Goal: Task Accomplishment & Management: Manage account settings

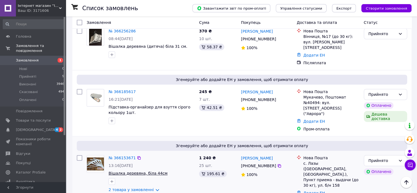
scroll to position [192, 0]
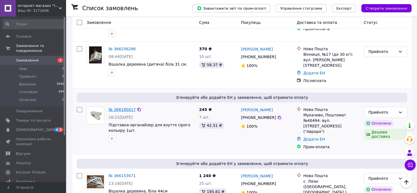
click at [128, 107] on link "№ 366185617" at bounding box center [122, 109] width 27 height 4
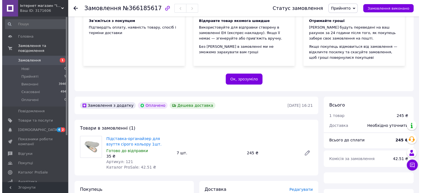
scroll to position [137, 0]
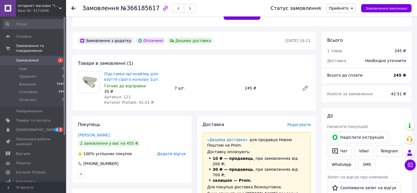
click at [301, 125] on span "Редагувати" at bounding box center [298, 124] width 23 height 4
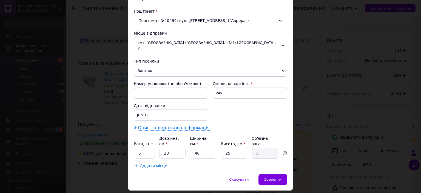
scroll to position [170, 0]
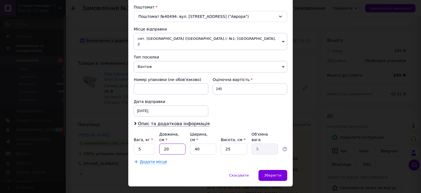
drag, startPoint x: 168, startPoint y: 136, endPoint x: 157, endPoint y: 132, distance: 11.9
click at [158, 134] on div "Вага, кг * 5 Довжина, см * 20 Ширина, см * 40 Висота, см * 25 Об'ємна вага 5" at bounding box center [211, 142] width 154 height 23
type input "3"
type input "0.75"
type input "31"
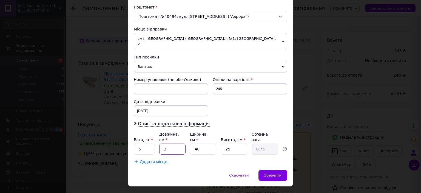
type input "7.75"
type input "31"
drag, startPoint x: 196, startPoint y: 135, endPoint x: 191, endPoint y: 135, distance: 4.9
click at [191, 143] on input "40" at bounding box center [203, 148] width 26 height 11
type input "2"
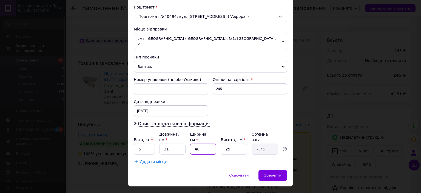
type input "0.39"
type input "23"
type input "4.46"
type input "23"
drag, startPoint x: 233, startPoint y: 136, endPoint x: 201, endPoint y: 135, distance: 31.6
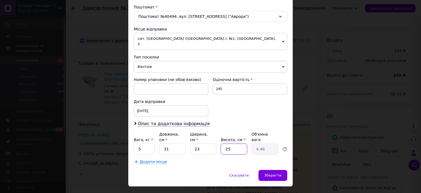
click at [203, 135] on div "Вага, кг * 5 Довжина, см * 31 Ширина, см * 23 Висота, см * 25 Об'ємна вага 4.46" at bounding box center [211, 142] width 154 height 23
type input "1"
type input "0.18"
type input "15"
type input "2.67"
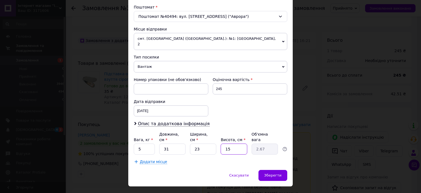
type input "15"
drag, startPoint x: 142, startPoint y: 137, endPoint x: 118, endPoint y: 136, distance: 23.6
click at [118, 136] on div "× Редагування доставки Спосіб доставки Нова Пошта (платна) Платник Отримувач Ві…" at bounding box center [210, 96] width 421 height 193
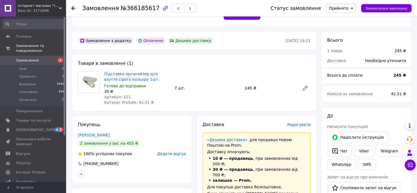
click at [304, 123] on span "Редагувати" at bounding box center [298, 124] width 23 height 4
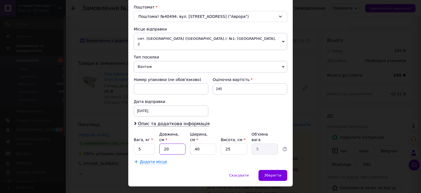
drag, startPoint x: 176, startPoint y: 136, endPoint x: 135, endPoint y: 130, distance: 41.0
click at [135, 131] on div "Вага, кг * 5 Довжина, см * 20 Ширина, см * 40 Висота, см * 25 Об'ємна вага 5" at bounding box center [211, 142] width 154 height 23
type input "3"
type input "0.75"
type input "31"
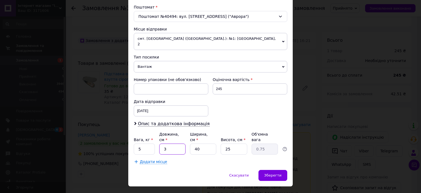
type input "7.75"
type input "31"
drag, startPoint x: 200, startPoint y: 137, endPoint x: 189, endPoint y: 136, distance: 11.4
click at [190, 143] on input "40" at bounding box center [203, 148] width 26 height 11
type input "2"
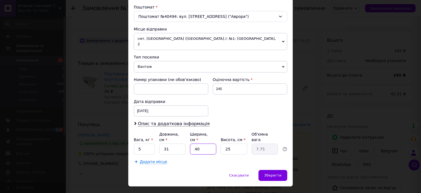
type input "0.39"
type input "23"
type input "4.46"
type input "23"
drag, startPoint x: 230, startPoint y: 138, endPoint x: 212, endPoint y: 135, distance: 18.1
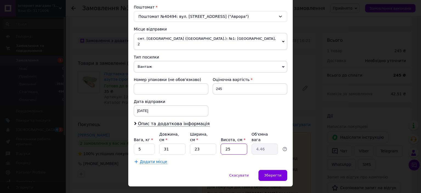
click at [217, 136] on div "Вага, кг * 5 Довжина, см * 31 Ширина, см * 23 Висота, см * 25 Об'ємна вага 4.46" at bounding box center [211, 142] width 154 height 23
type input "1"
type input "0.18"
type input "15"
type input "2.67"
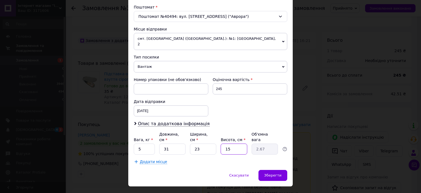
type input "15"
click at [149, 143] on input "5" at bounding box center [144, 148] width 21 height 11
type input "2"
click at [276, 173] on span "Зберегти" at bounding box center [272, 175] width 17 height 4
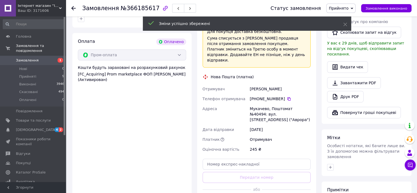
scroll to position [302, 0]
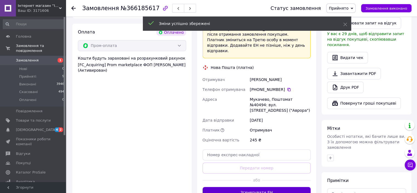
click at [259, 187] on button "Згенерувати ЕН" at bounding box center [257, 192] width 108 height 11
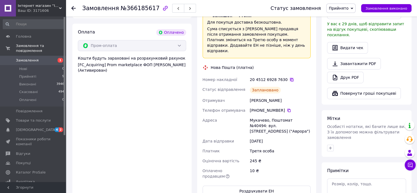
click at [290, 78] on icon at bounding box center [291, 79] width 3 height 3
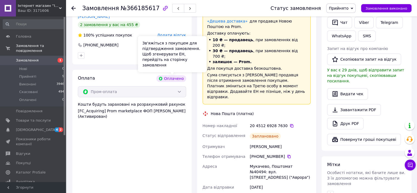
scroll to position [247, 0]
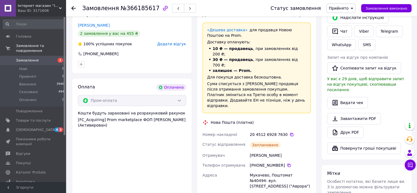
click at [75, 9] on icon at bounding box center [73, 8] width 4 height 4
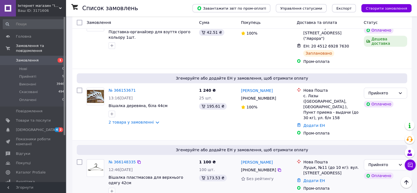
scroll to position [302, 0]
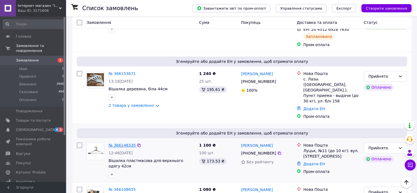
click at [128, 143] on link "№ 366148335" at bounding box center [122, 145] width 27 height 4
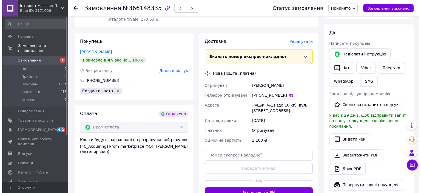
scroll to position [219, 0]
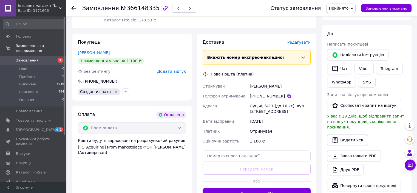
click at [297, 41] on span "Редагувати" at bounding box center [298, 42] width 23 height 4
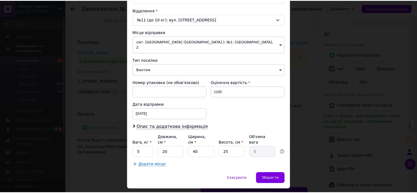
scroll to position [170, 0]
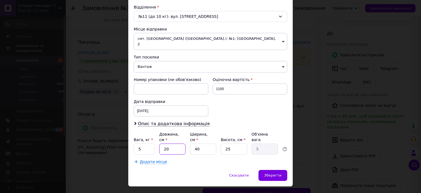
drag, startPoint x: 174, startPoint y: 137, endPoint x: 153, endPoint y: 135, distance: 21.8
click at [153, 136] on div "Вага, кг * 5 Довжина, см * 20 Ширина, см * 40 Висота, см * 25 Об'ємна вага 5" at bounding box center [211, 142] width 154 height 23
type input "6"
type input "1.5"
type input "65"
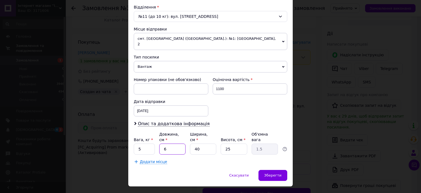
type input "16.25"
type input "65"
drag, startPoint x: 199, startPoint y: 136, endPoint x: 191, endPoint y: 135, distance: 8.8
click at [191, 143] on input "40" at bounding box center [203, 148] width 26 height 11
type input "3"
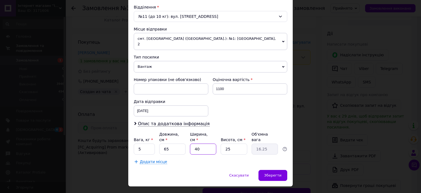
type input "1.22"
type input "36"
type input "14.63"
type input "36"
drag, startPoint x: 229, startPoint y: 135, endPoint x: 211, endPoint y: 131, distance: 19.0
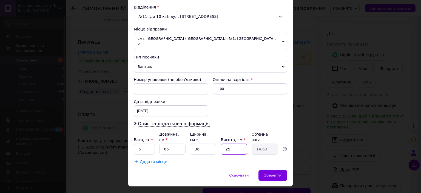
click at [213, 132] on div "Вага, кг * 5 Довжина, см * 65 Ширина, см * 36 Висота, см * 25 Об'ємна вага 14.63" at bounding box center [211, 142] width 154 height 23
type input "3"
type input "1.76"
type input "34"
type input "19.89"
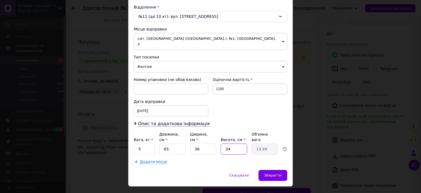
type input "34"
drag, startPoint x: 143, startPoint y: 136, endPoint x: 121, endPoint y: 134, distance: 22.6
click at [131, 136] on div "Спосіб доставки Нова Пошта (платна) Платник Отримувач Відправник Прізвище отрим…" at bounding box center [210, 18] width 165 height 304
type input "19"
click at [275, 173] on span "Зберегти" at bounding box center [272, 175] width 17 height 4
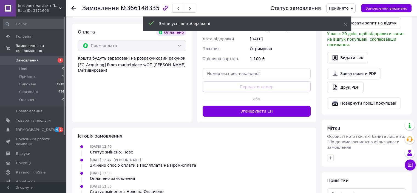
scroll to position [247, 0]
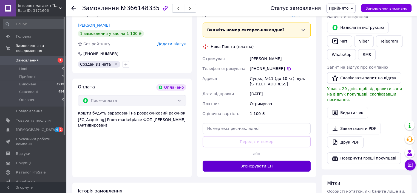
click at [254, 166] on button "Згенерувати ЕН" at bounding box center [257, 165] width 108 height 11
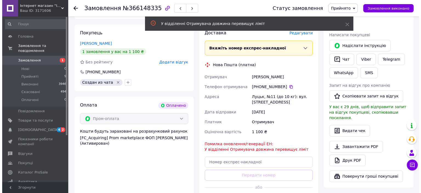
scroll to position [219, 0]
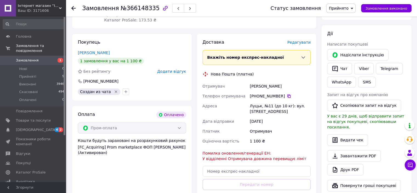
click at [287, 95] on icon at bounding box center [289, 96] width 4 height 4
drag, startPoint x: 280, startPoint y: 112, endPoint x: 250, endPoint y: 106, distance: 30.1
click at [250, 106] on div "Луцьк, №11 (до 10 кг): вул. [STREET_ADDRESS]" at bounding box center [280, 108] width 63 height 15
copy div "Луцьк, №11 (до 10 кг): вул. [STREET_ADDRESS]"
click at [302, 43] on span "Редагувати" at bounding box center [298, 42] width 23 height 4
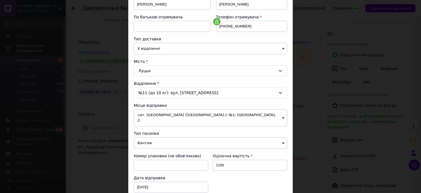
scroll to position [110, 0]
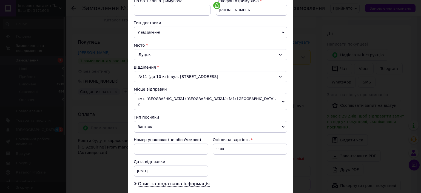
click at [276, 76] on div "№11 (до 10 кг): вул. [STREET_ADDRESS]" at bounding box center [211, 76] width 154 height 11
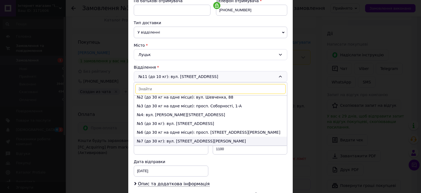
scroll to position [5, 0]
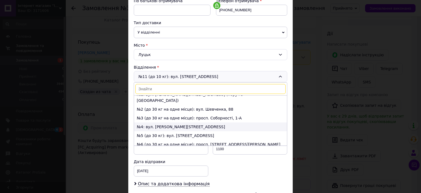
click at [149, 122] on li "№4: вул. [PERSON_NAME][STREET_ADDRESS]" at bounding box center [210, 126] width 153 height 9
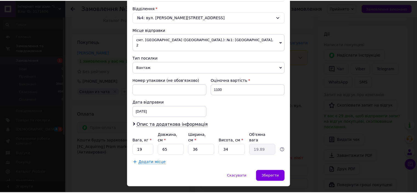
scroll to position [170, 0]
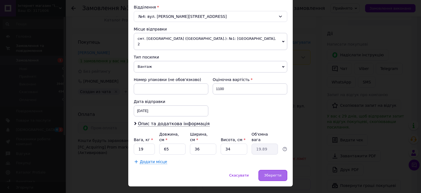
click at [278, 173] on span "Зберегти" at bounding box center [272, 175] width 17 height 4
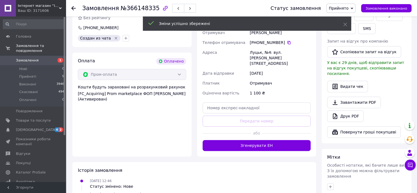
scroll to position [274, 0]
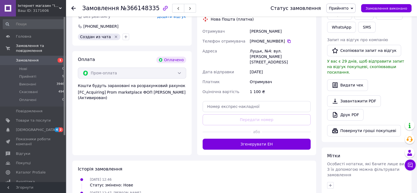
click at [262, 139] on button "Згенерувати ЕН" at bounding box center [257, 144] width 108 height 11
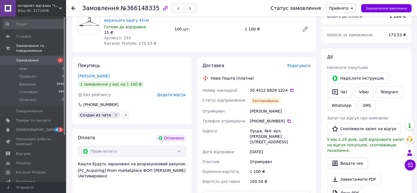
scroll to position [192, 0]
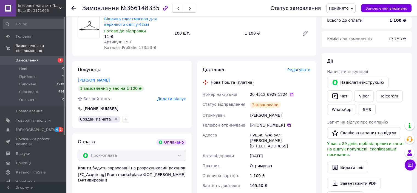
click at [290, 93] on icon at bounding box center [291, 94] width 3 height 3
click at [73, 7] on icon at bounding box center [73, 8] width 4 height 4
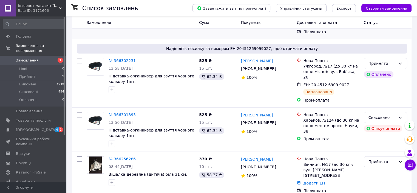
scroll to position [82, 0]
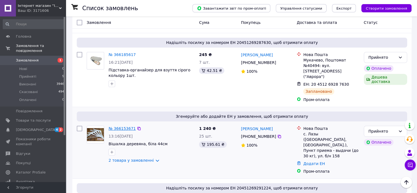
click at [120, 126] on link "№ 366153671" at bounding box center [122, 128] width 27 height 4
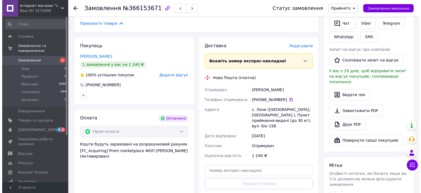
scroll to position [274, 0]
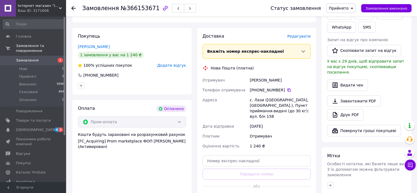
click at [305, 36] on span "Редагувати" at bounding box center [298, 36] width 23 height 4
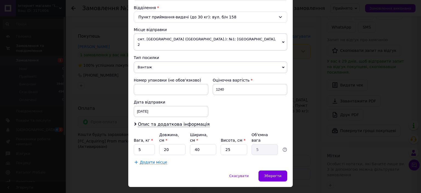
scroll to position [170, 0]
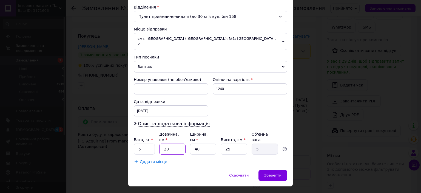
drag, startPoint x: 174, startPoint y: 137, endPoint x: 137, endPoint y: 137, distance: 37.9
click at [137, 137] on div "Вага, кг * 5 Довжина, см * 20 Ширина, см * 40 Висота, см * 25 Об'ємна вага 5" at bounding box center [211, 142] width 154 height 23
type input "4"
type input "1"
type input "40"
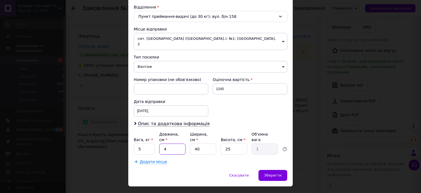
type input "10"
type input "40"
drag, startPoint x: 199, startPoint y: 136, endPoint x: 185, endPoint y: 135, distance: 14.0
click at [187, 135] on div "Вага, кг * 5 Довжина, см * 40 Ширина, см * 40 Висота, см * 25 Об'ємна вага 10" at bounding box center [211, 142] width 154 height 23
type input "4"
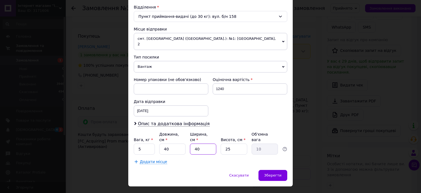
type input "1"
type input "40"
type input "10"
drag, startPoint x: 236, startPoint y: 138, endPoint x: 218, endPoint y: 137, distance: 18.4
click at [218, 137] on div "Вага, кг * 5 Довжина, см * 40 Ширина, см * 40 Висота, см * 25 Об'ємна вага 10" at bounding box center [211, 142] width 154 height 23
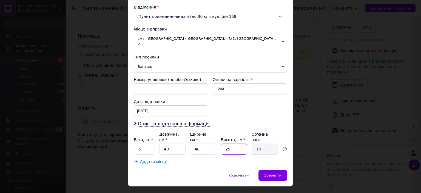
type input "2"
type input "0.8"
type input "24"
type input "9.6"
type input "24"
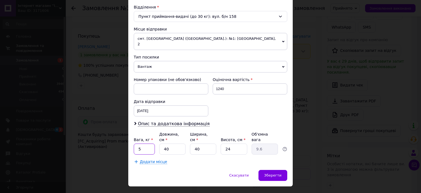
drag, startPoint x: 145, startPoint y: 137, endPoint x: 126, endPoint y: 136, distance: 18.7
click at [126, 136] on div "× Редагування доставки Спосіб доставки Нова Пошта (платна) Платник Отримувач Ві…" at bounding box center [210, 96] width 421 height 193
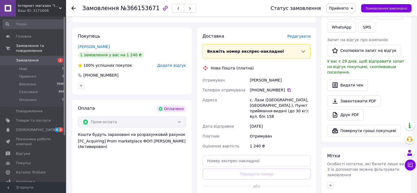
click at [298, 36] on span "Редагувати" at bounding box center [298, 36] width 23 height 4
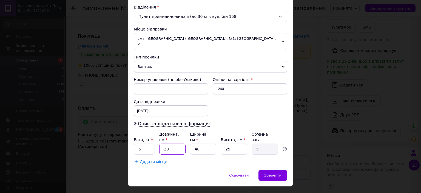
drag, startPoint x: 177, startPoint y: 137, endPoint x: 145, endPoint y: 135, distance: 31.9
click at [145, 136] on div "Вага, кг * 5 Довжина, см * 20 Ширина, см * 40 Висота, см * 25 Об'ємна вага 5" at bounding box center [211, 142] width 154 height 23
type input "4"
type input "1"
type input "40"
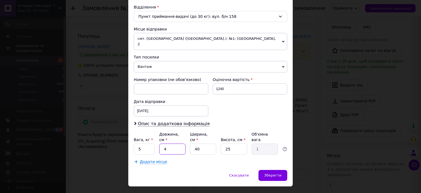
type input "10"
type input "40"
drag, startPoint x: 233, startPoint y: 137, endPoint x: 227, endPoint y: 137, distance: 5.8
click at [227, 143] on input "25" at bounding box center [234, 148] width 26 height 11
type input "24"
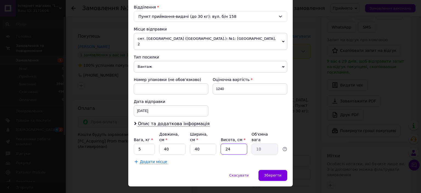
type input "9.6"
type input "24"
click at [147, 143] on input "5" at bounding box center [144, 148] width 21 height 11
type input "9"
click at [272, 173] on span "Зберегти" at bounding box center [272, 175] width 17 height 4
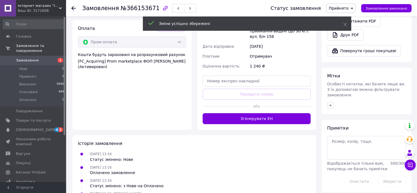
scroll to position [357, 0]
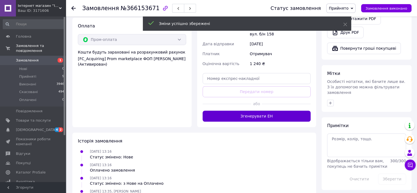
click at [240, 116] on button "Згенерувати ЕН" at bounding box center [257, 116] width 108 height 11
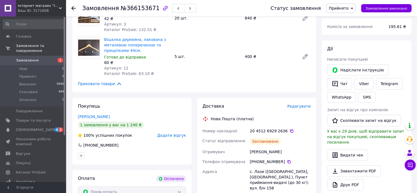
scroll to position [192, 0]
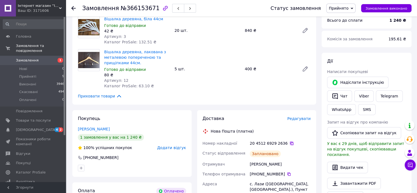
click at [290, 143] on icon at bounding box center [291, 143] width 3 height 3
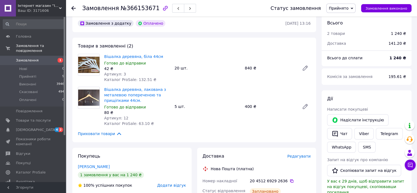
scroll to position [110, 0]
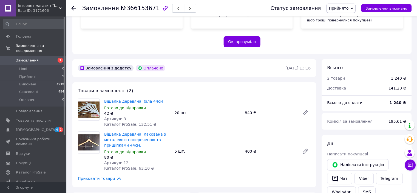
drag, startPoint x: 72, startPoint y: 8, endPoint x: 72, endPoint y: 13, distance: 5.2
click at [73, 8] on use at bounding box center [73, 8] width 4 height 4
